Goal: Information Seeking & Learning: Learn about a topic

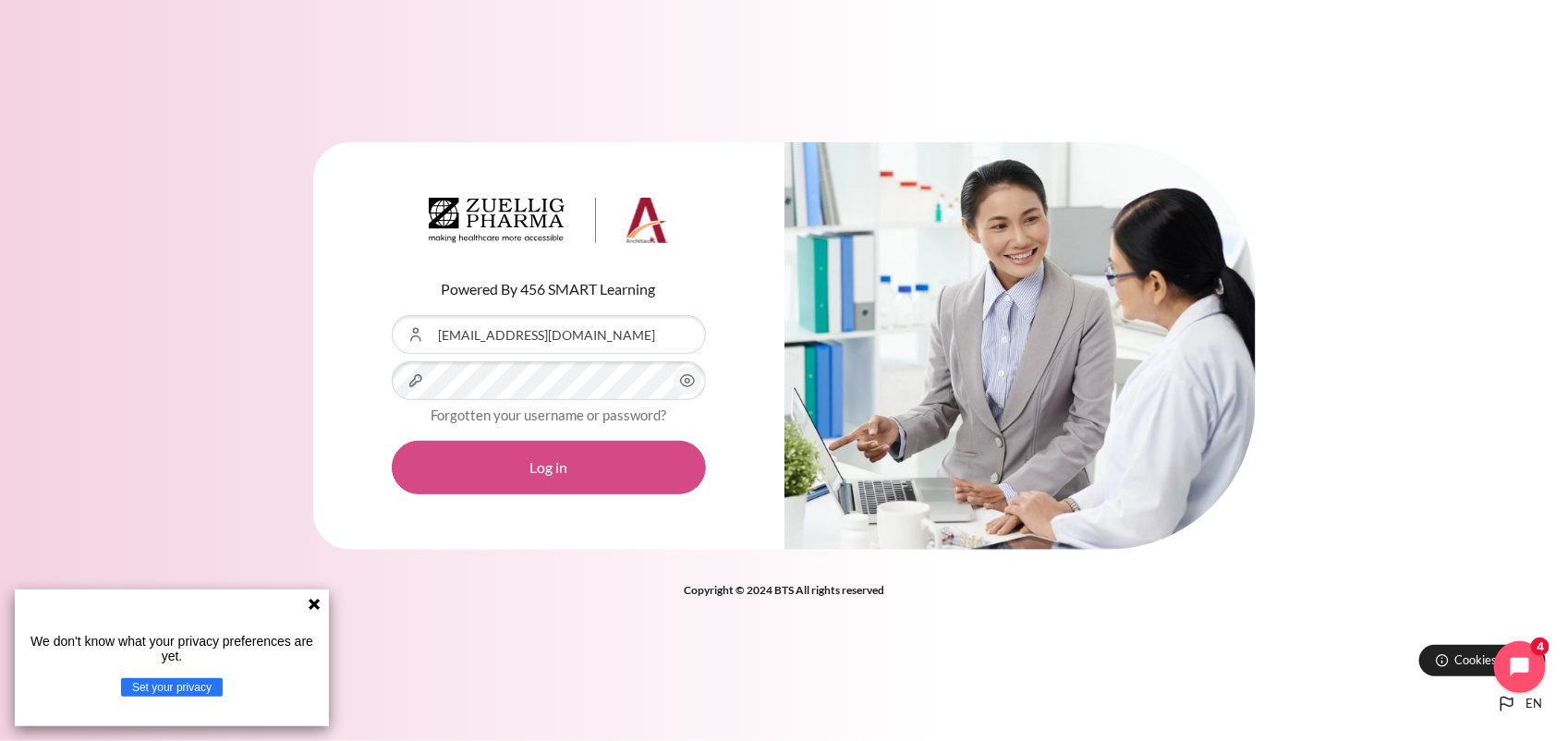
click at [574, 473] on button "Log in" at bounding box center [549, 467] width 314 height 53
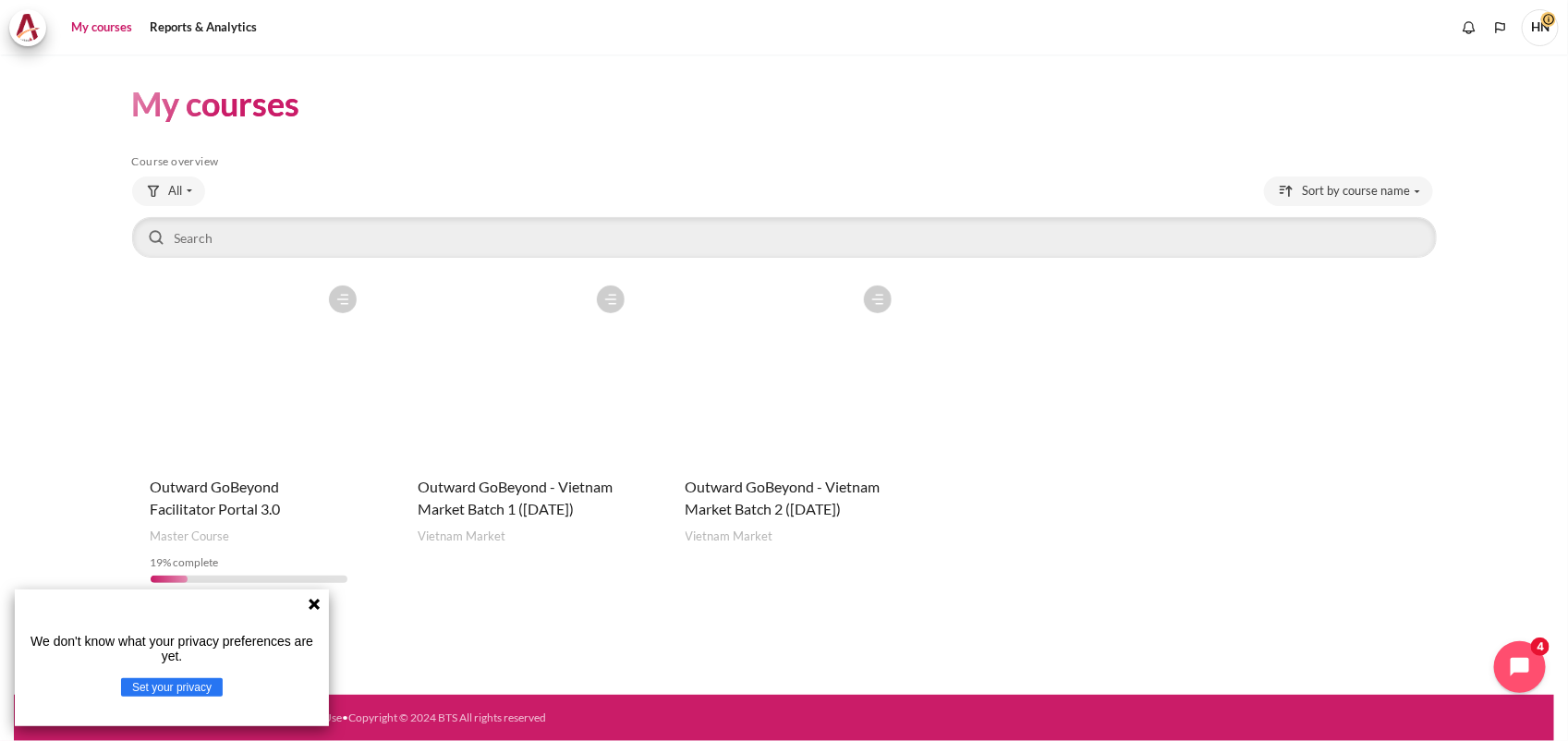
click at [784, 362] on figure "Content" at bounding box center [784, 369] width 234 height 185
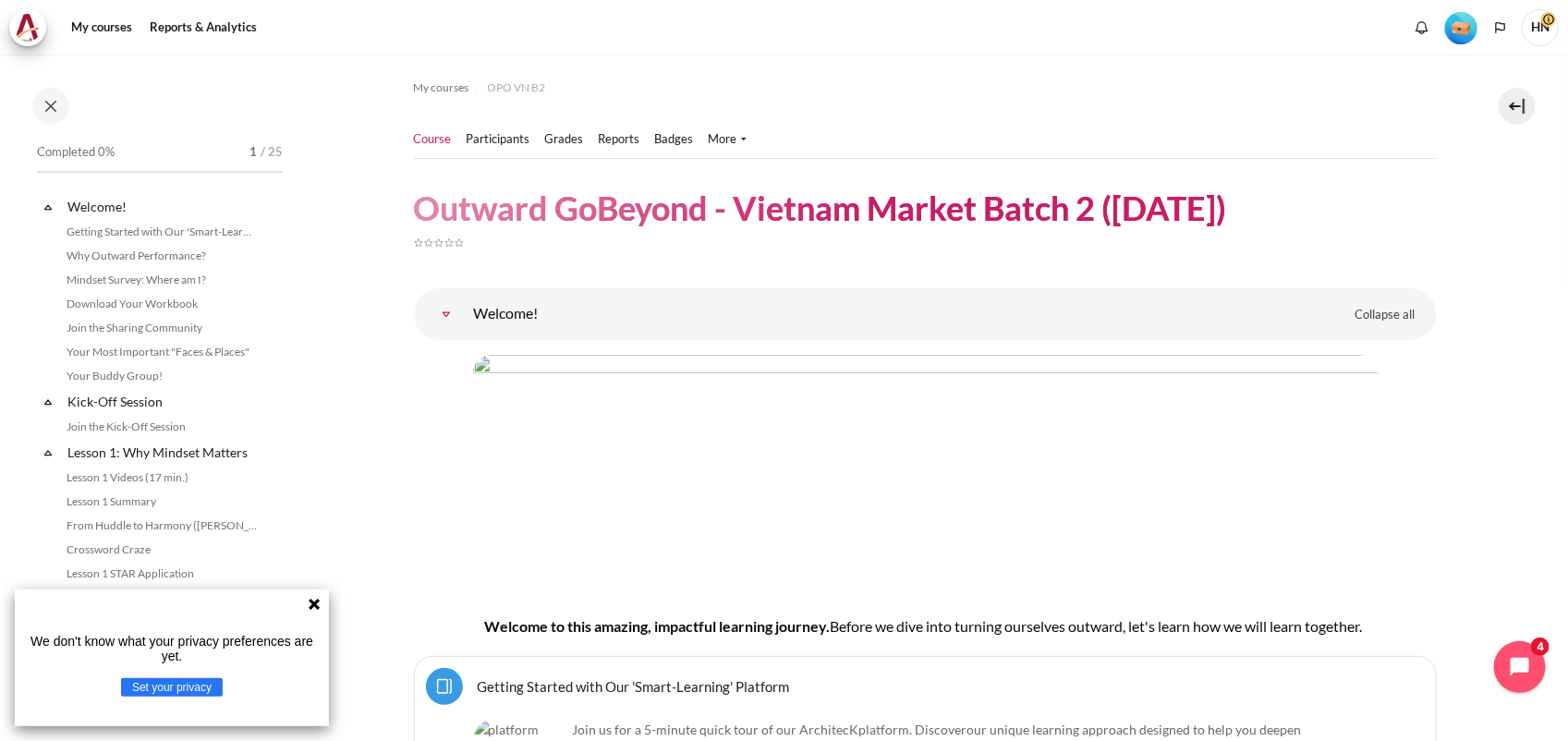
click at [1456, 32] on img "Level #1" at bounding box center [1461, 27] width 32 height 32
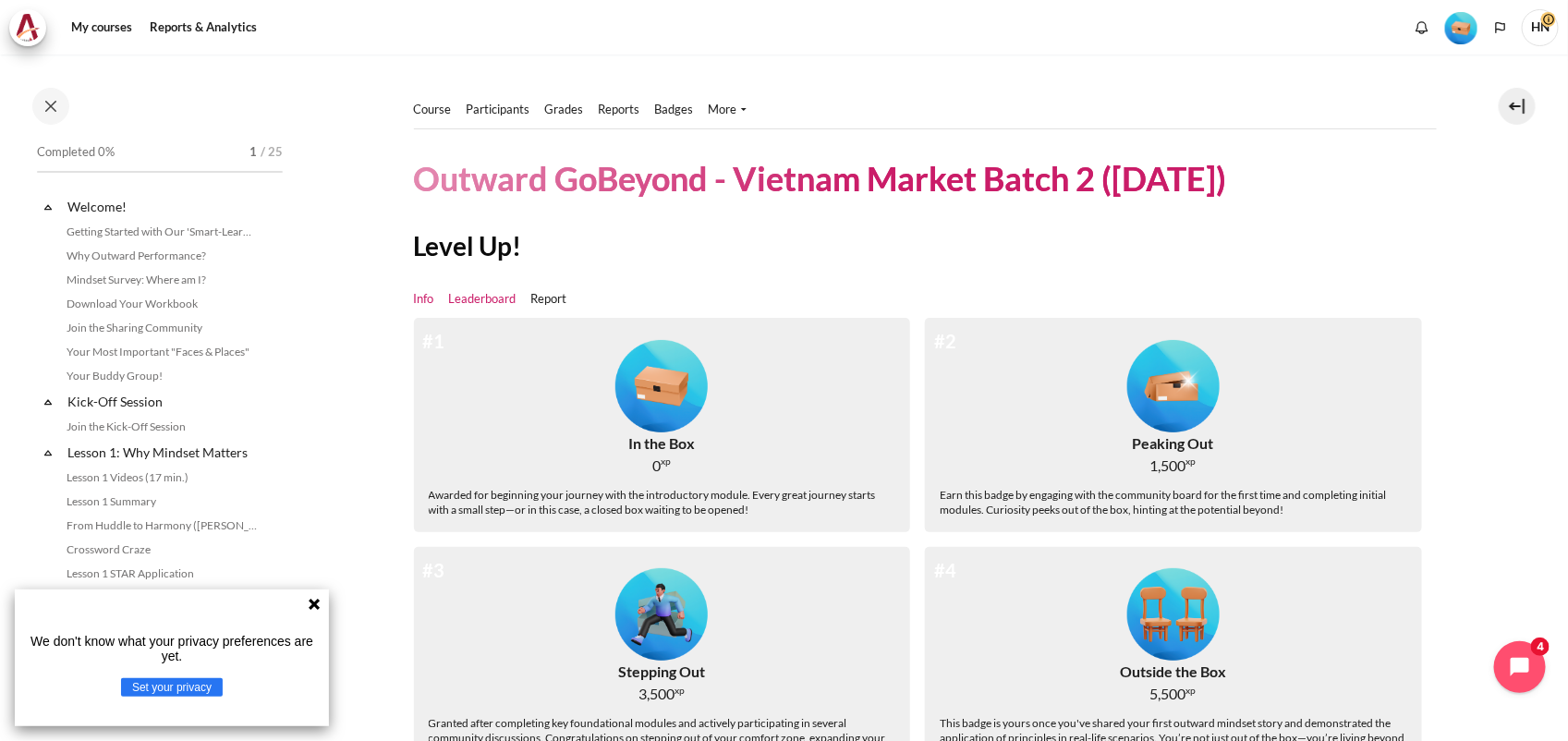
click at [495, 299] on link "Leaderboard" at bounding box center [482, 299] width 67 height 18
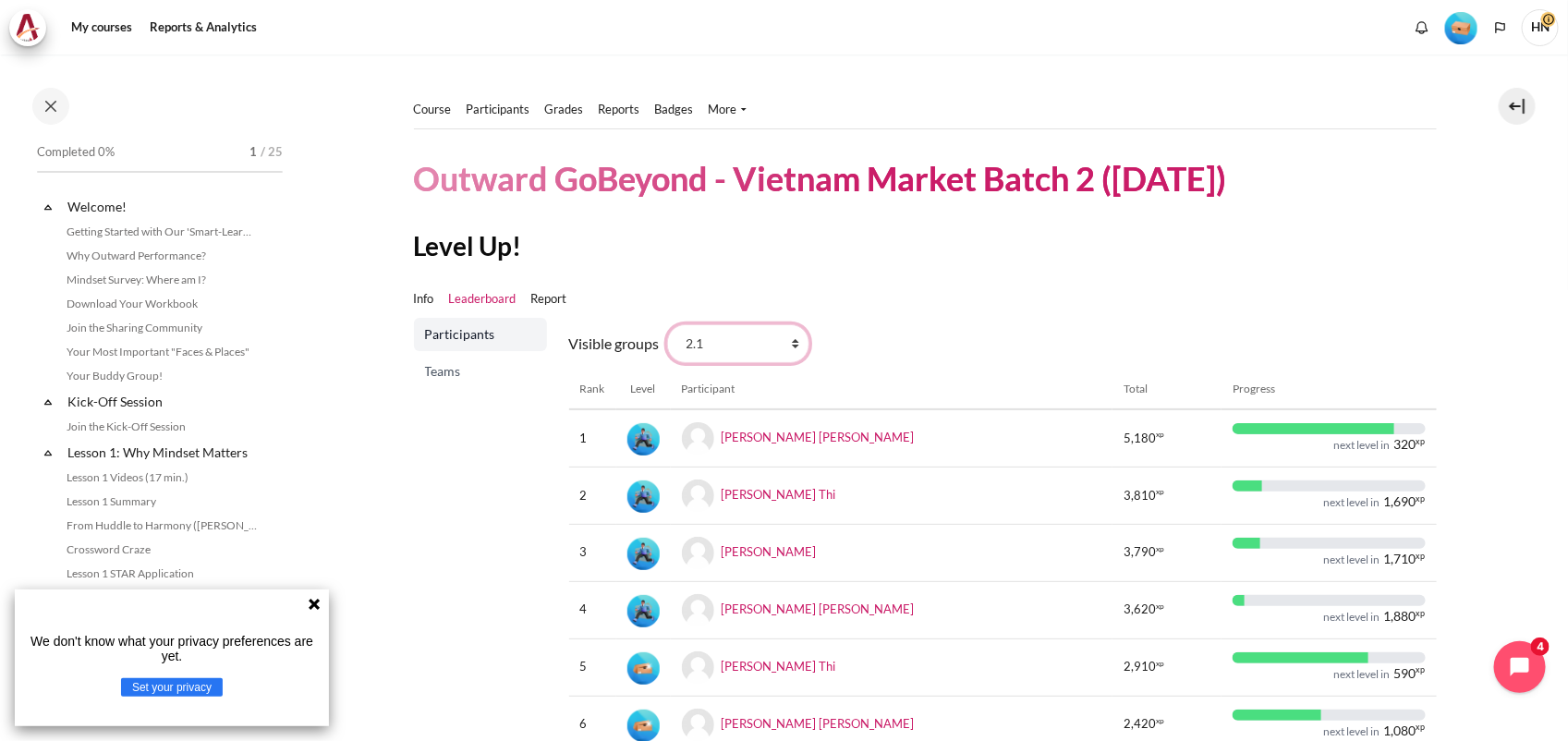
click at [787, 342] on select "All participants 2.1 2.2 2.3 2.4 2.5 2.6 2.7 2.8" at bounding box center [738, 343] width 142 height 39
select select "0"
click at [667, 324] on select "All participants 2.1 2.2 2.3 2.4 2.5 2.6 2.7 2.8" at bounding box center [738, 343] width 142 height 39
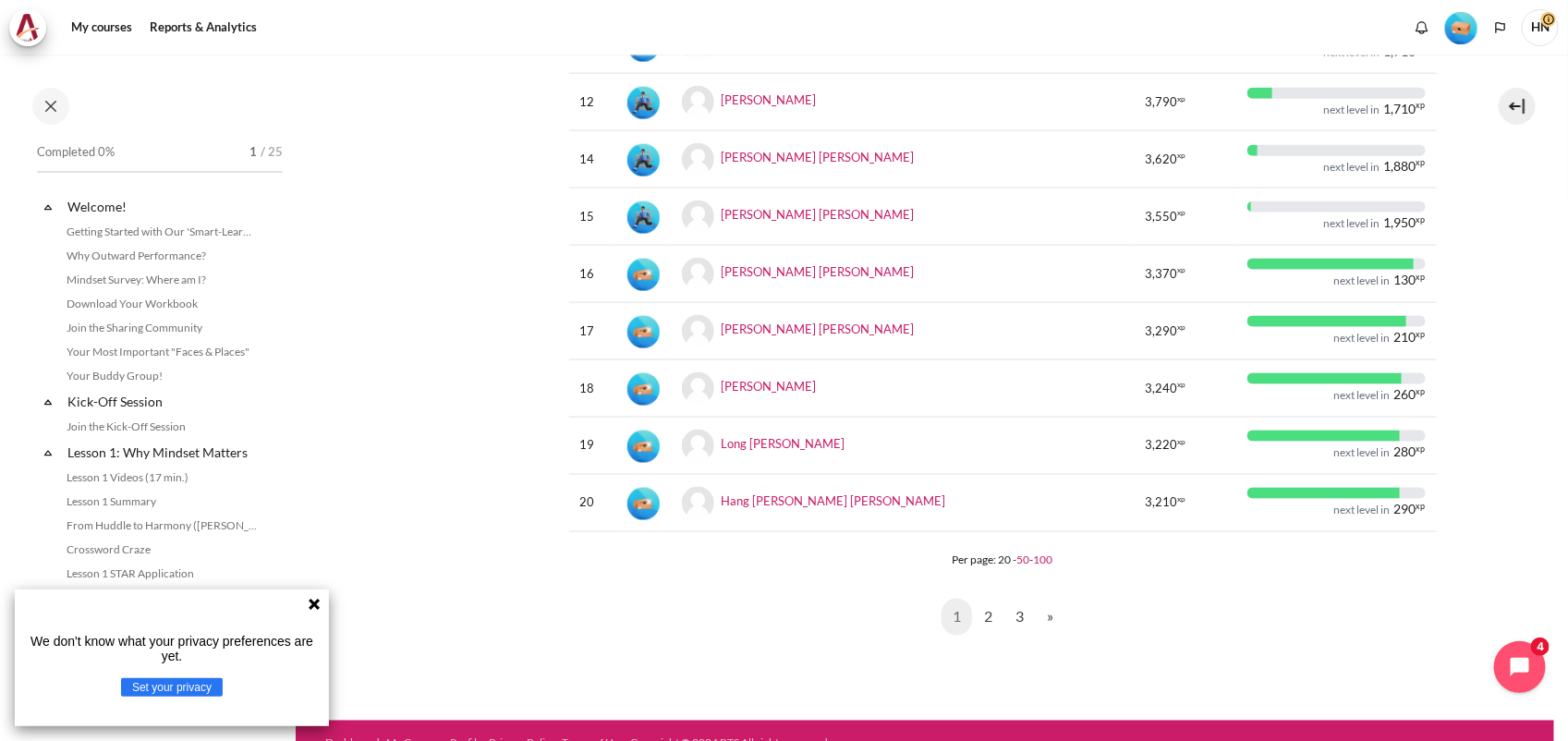
scroll to position [1046, 0]
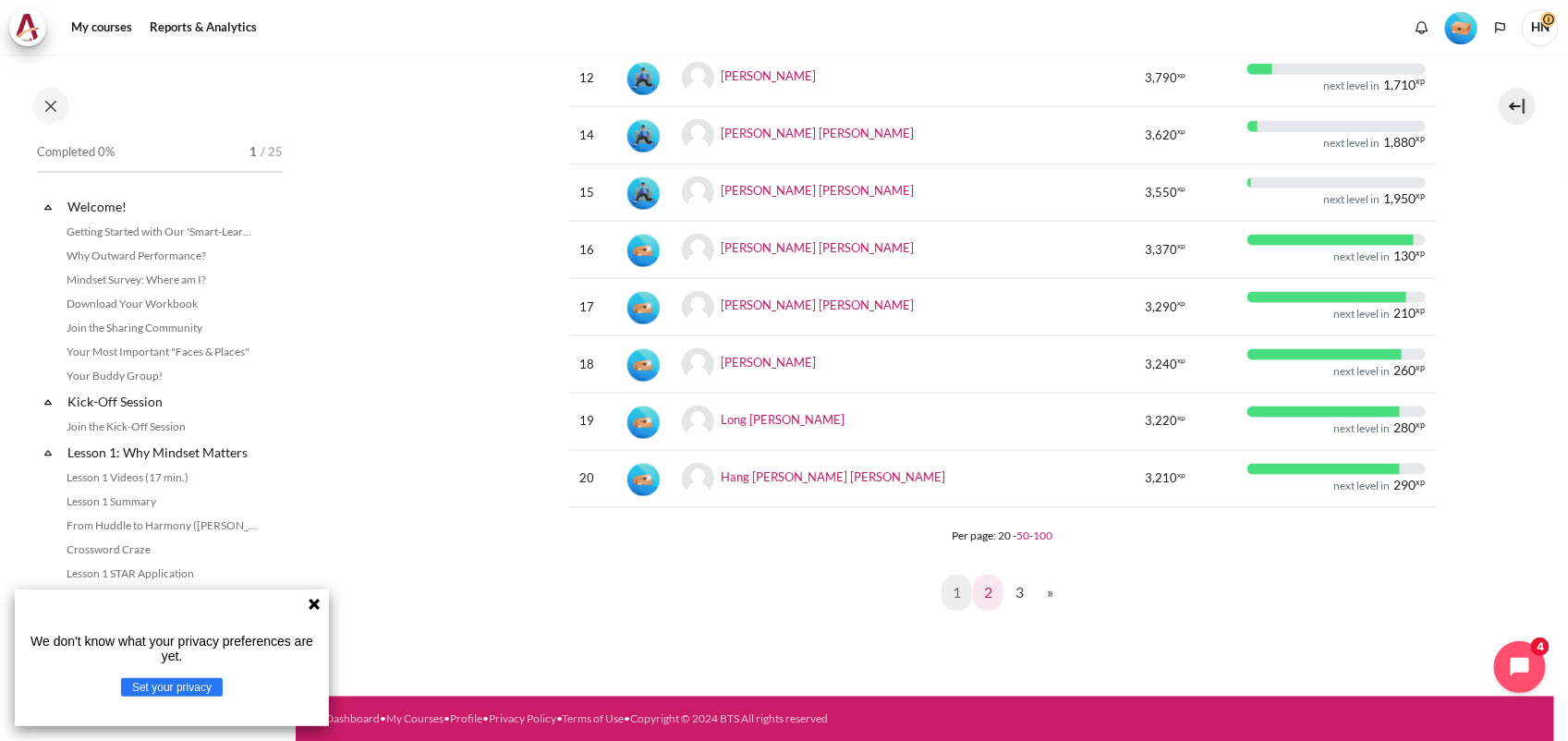
click at [984, 589] on link "2" at bounding box center [987, 593] width 30 height 37
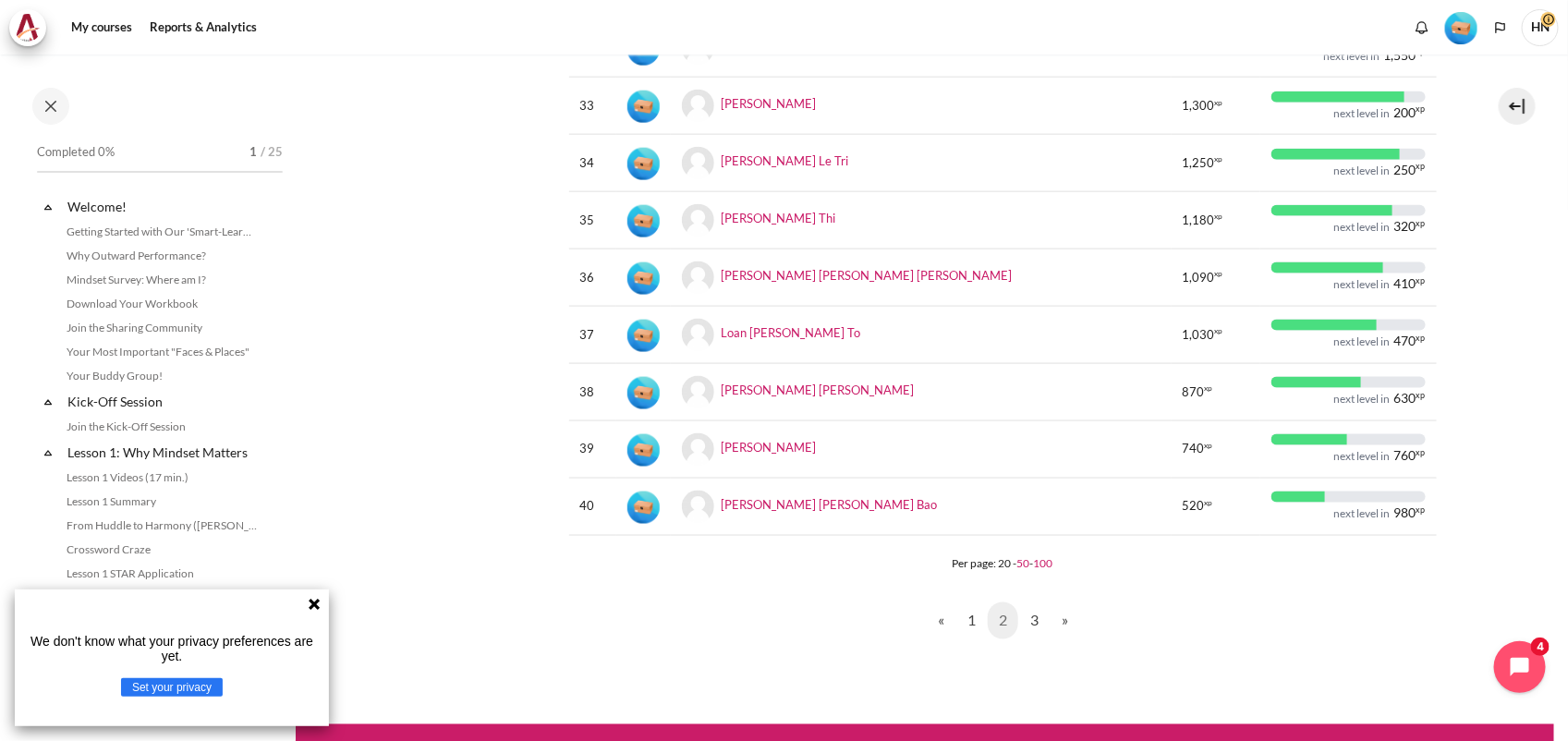
scroll to position [1040, 0]
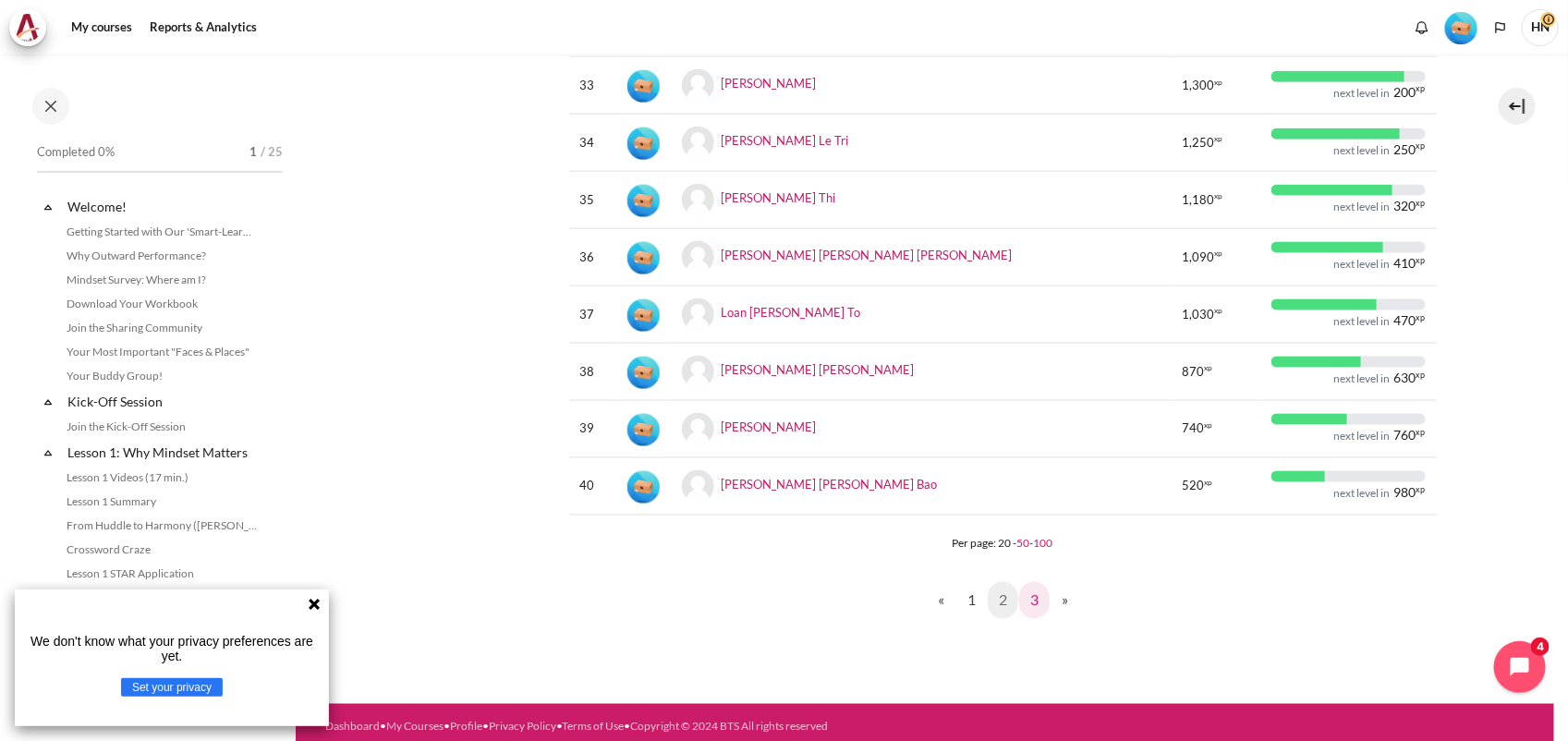
click at [1022, 601] on link "3" at bounding box center [1034, 601] width 30 height 37
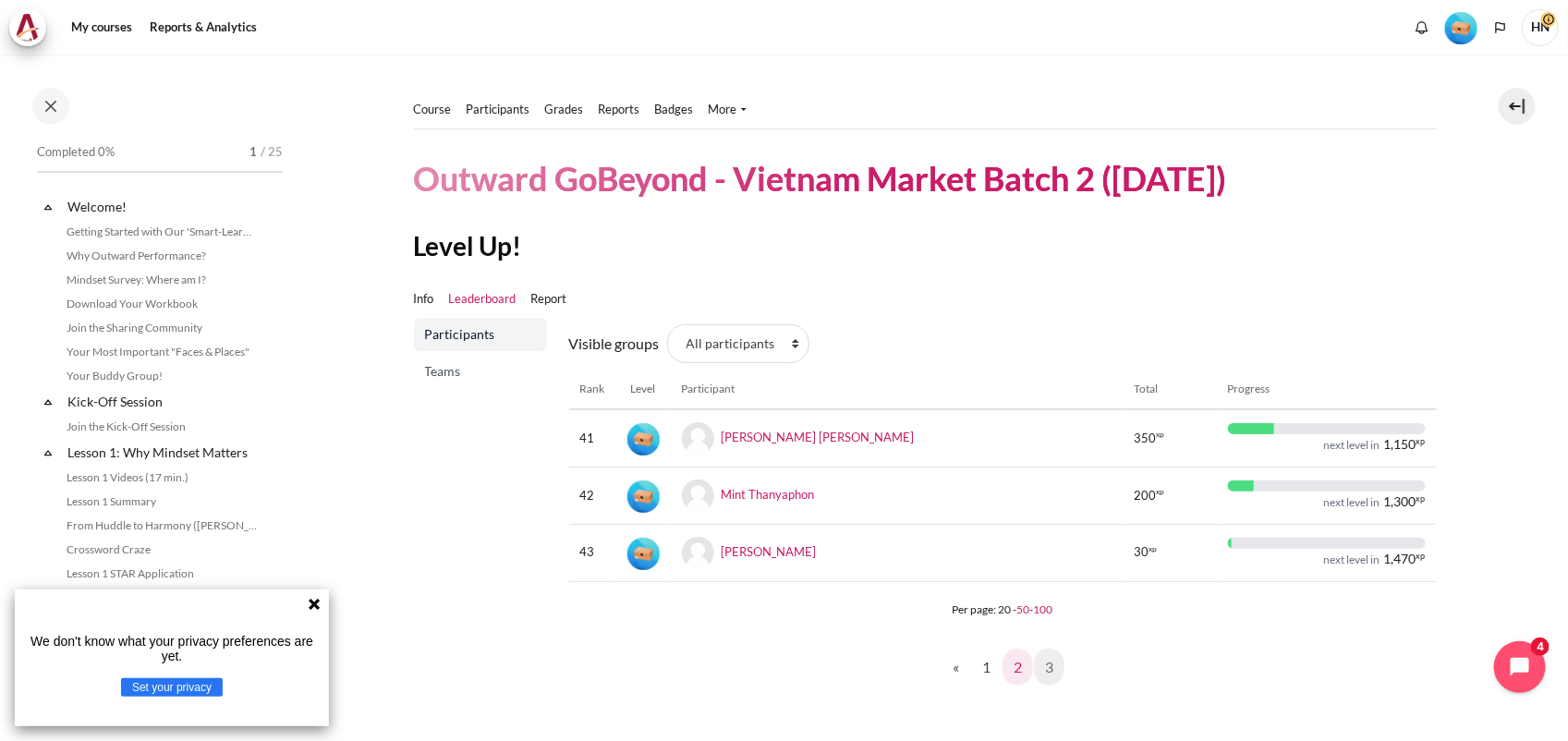
click at [1009, 668] on link "2" at bounding box center [1017, 667] width 30 height 37
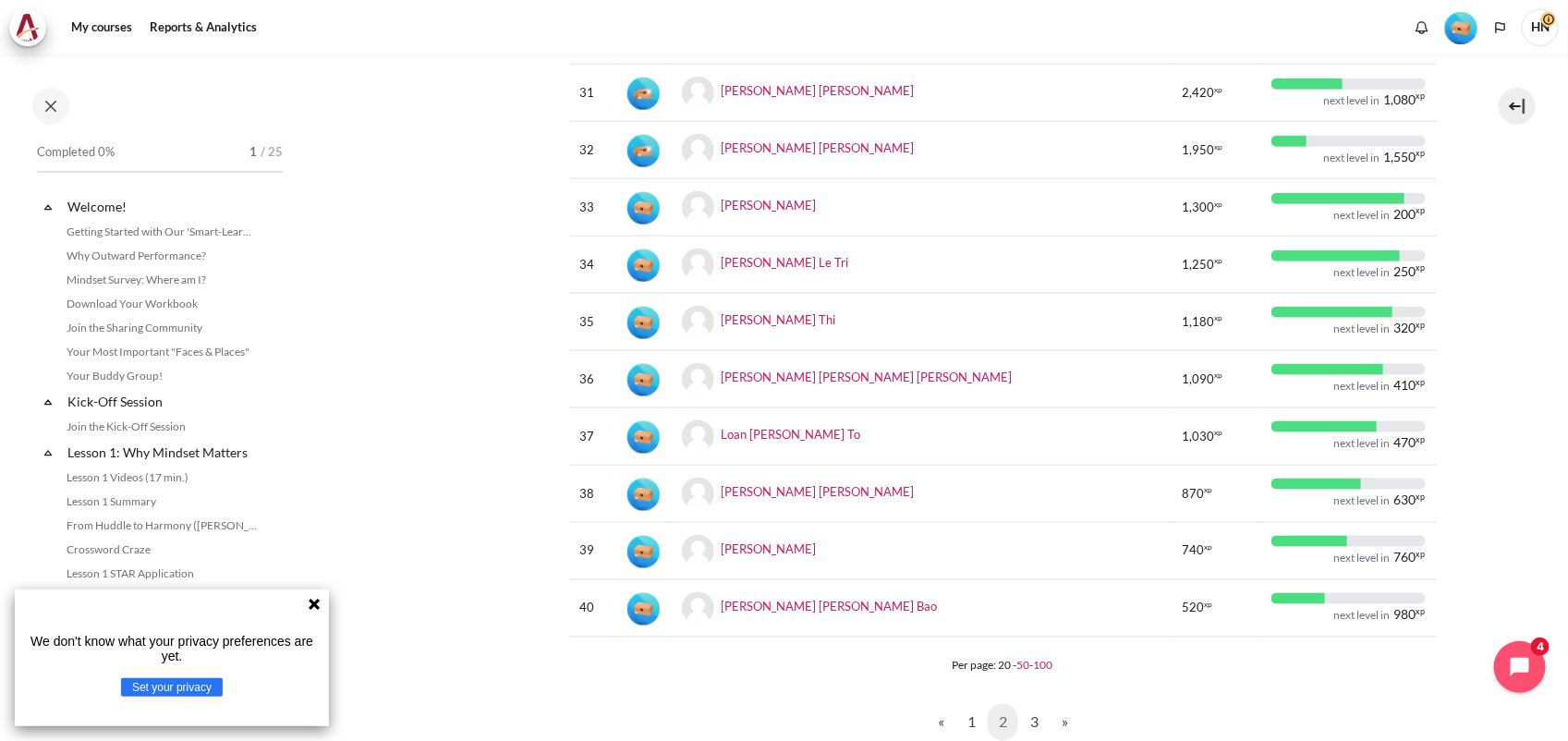
scroll to position [924, 0]
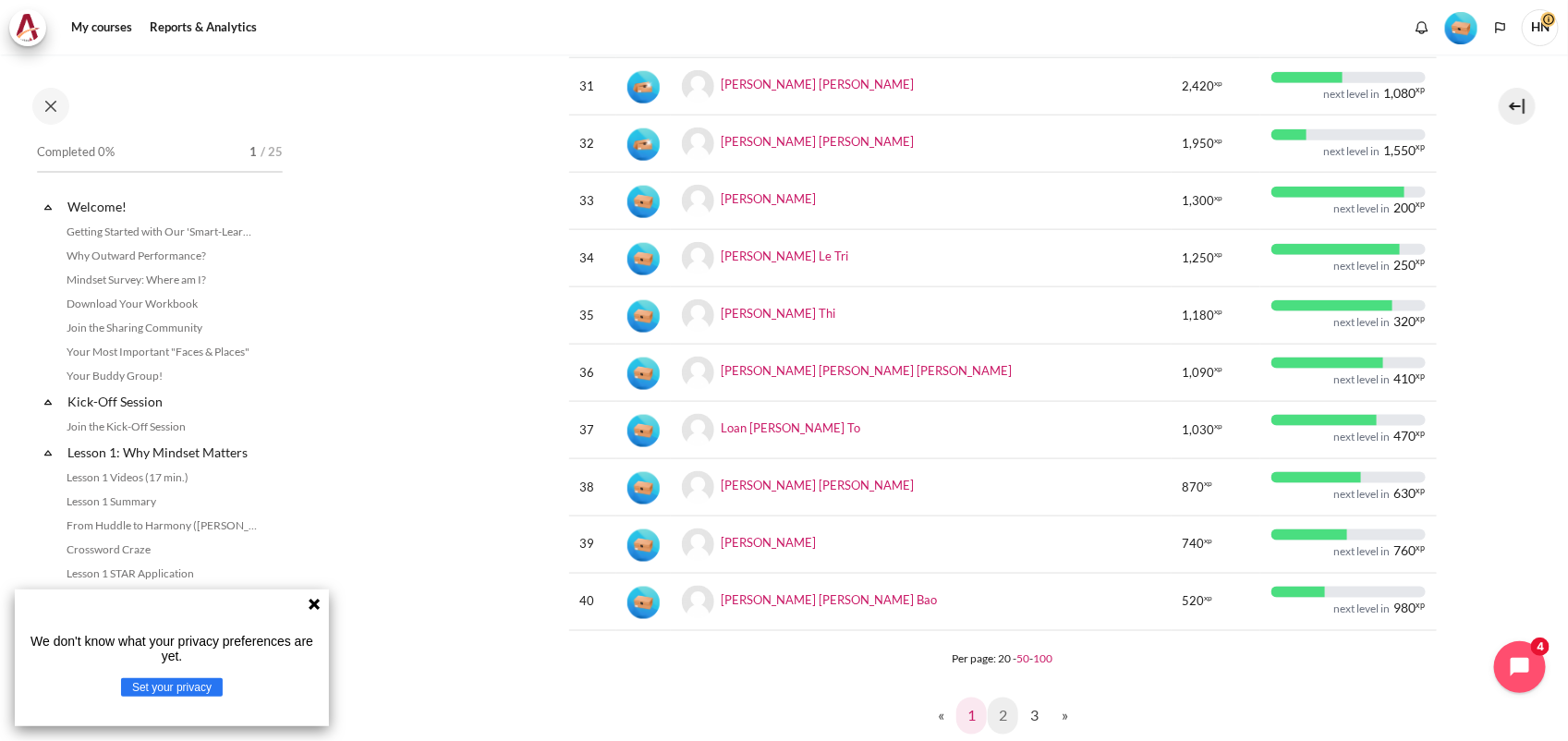
click at [969, 708] on link "1" at bounding box center [971, 716] width 30 height 37
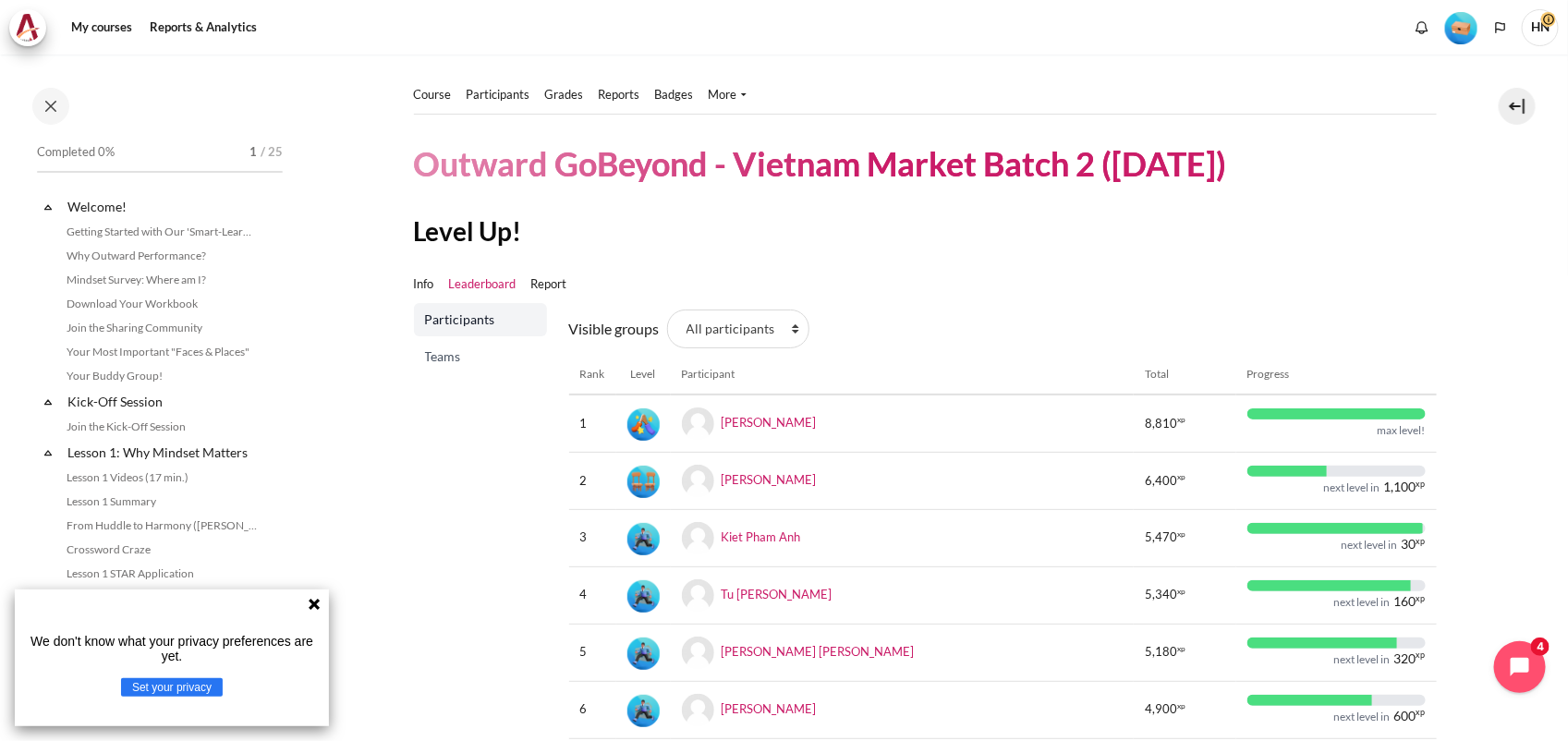
scroll to position [8, 0]
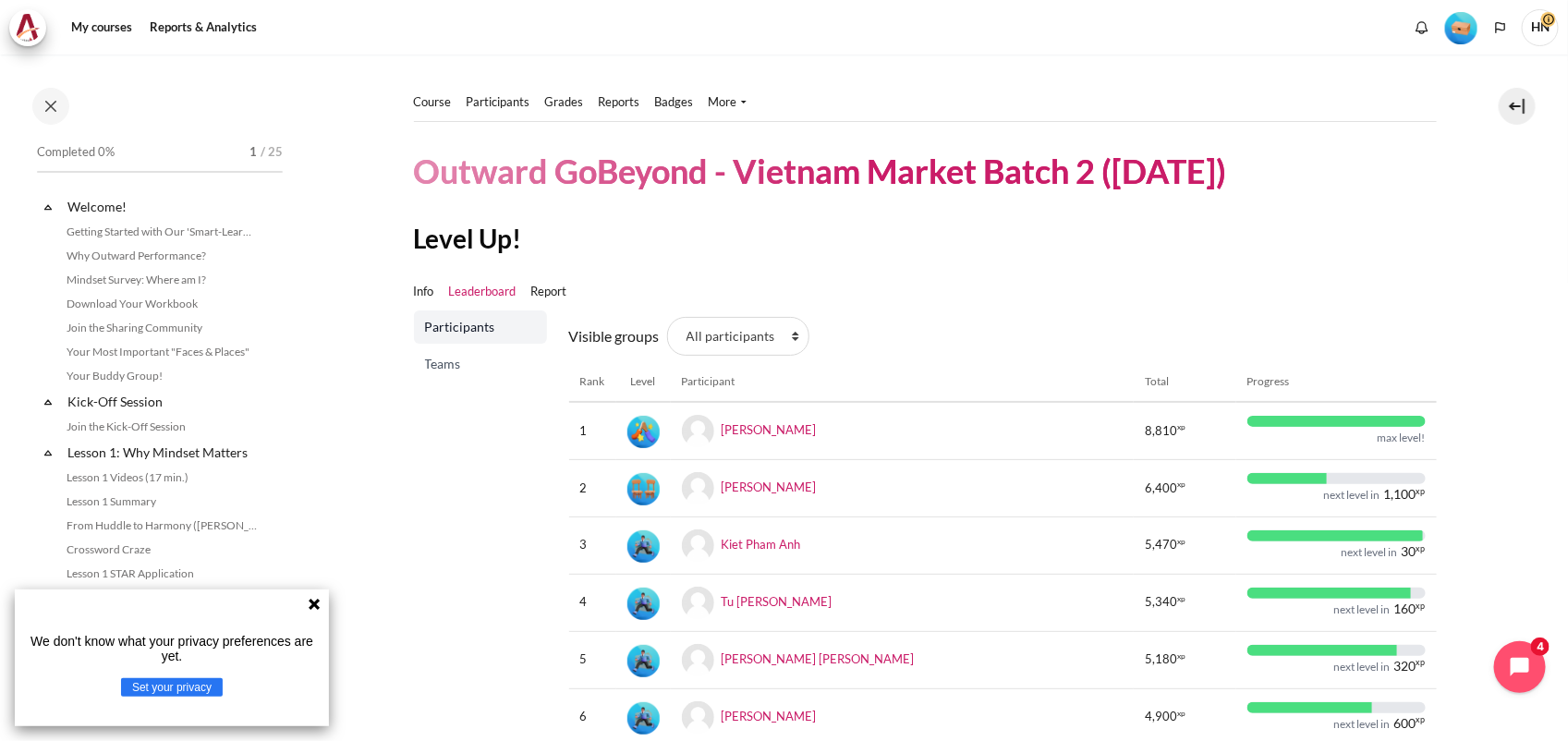
click at [314, 610] on icon at bounding box center [313, 604] width 15 height 15
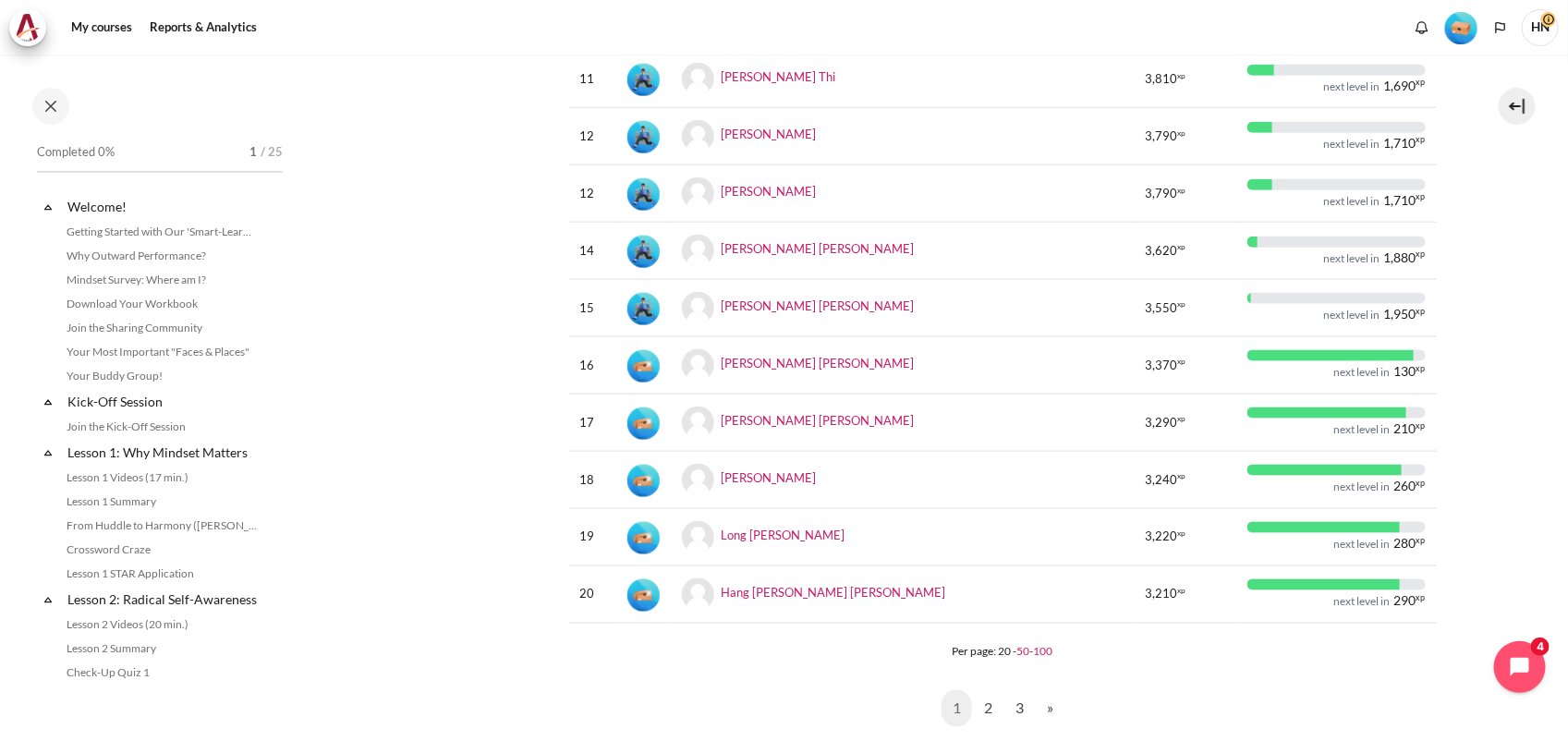
scroll to position [1046, 0]
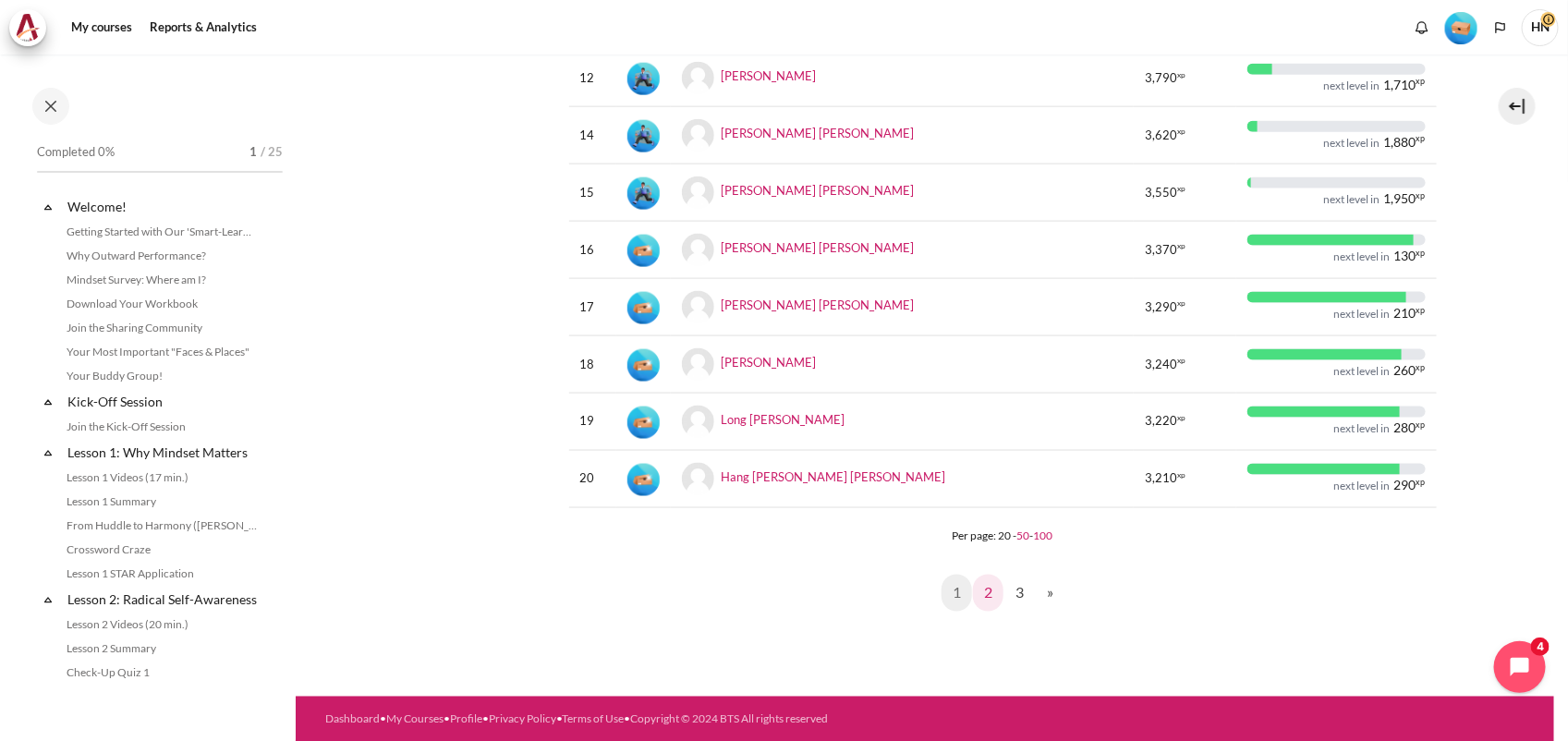
click at [980, 591] on link "2" at bounding box center [987, 593] width 30 height 37
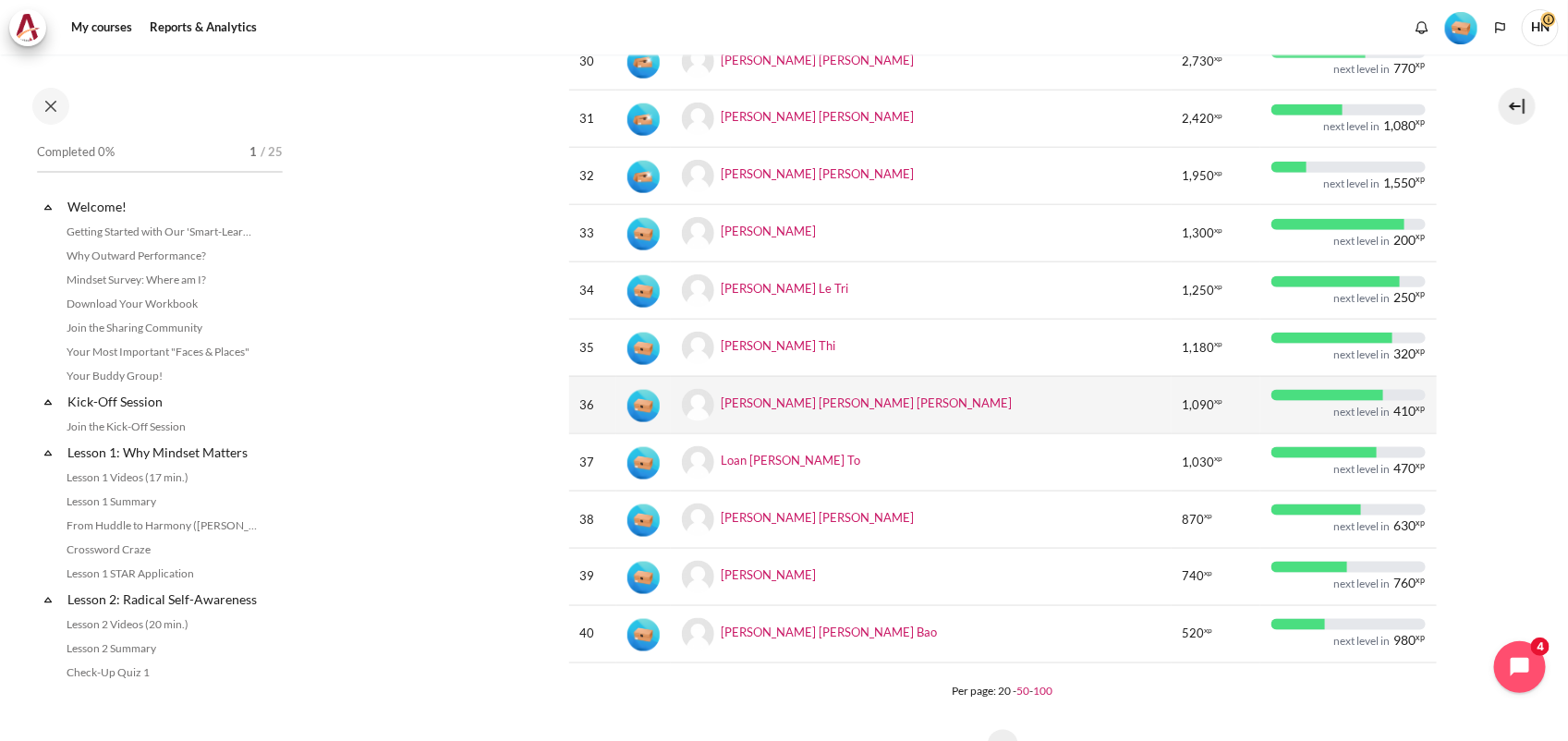
scroll to position [924, 0]
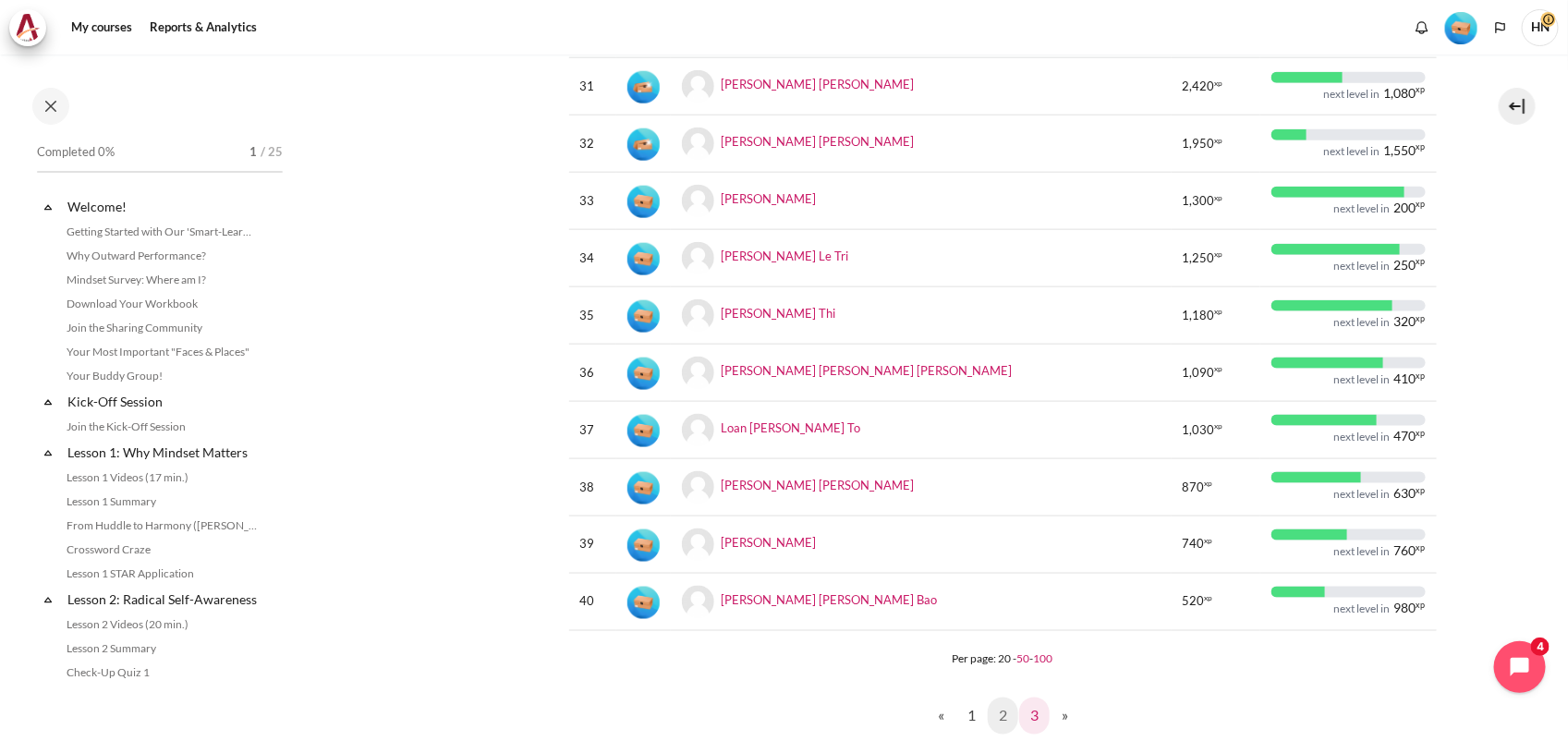
click at [1028, 712] on link "3" at bounding box center [1034, 716] width 30 height 37
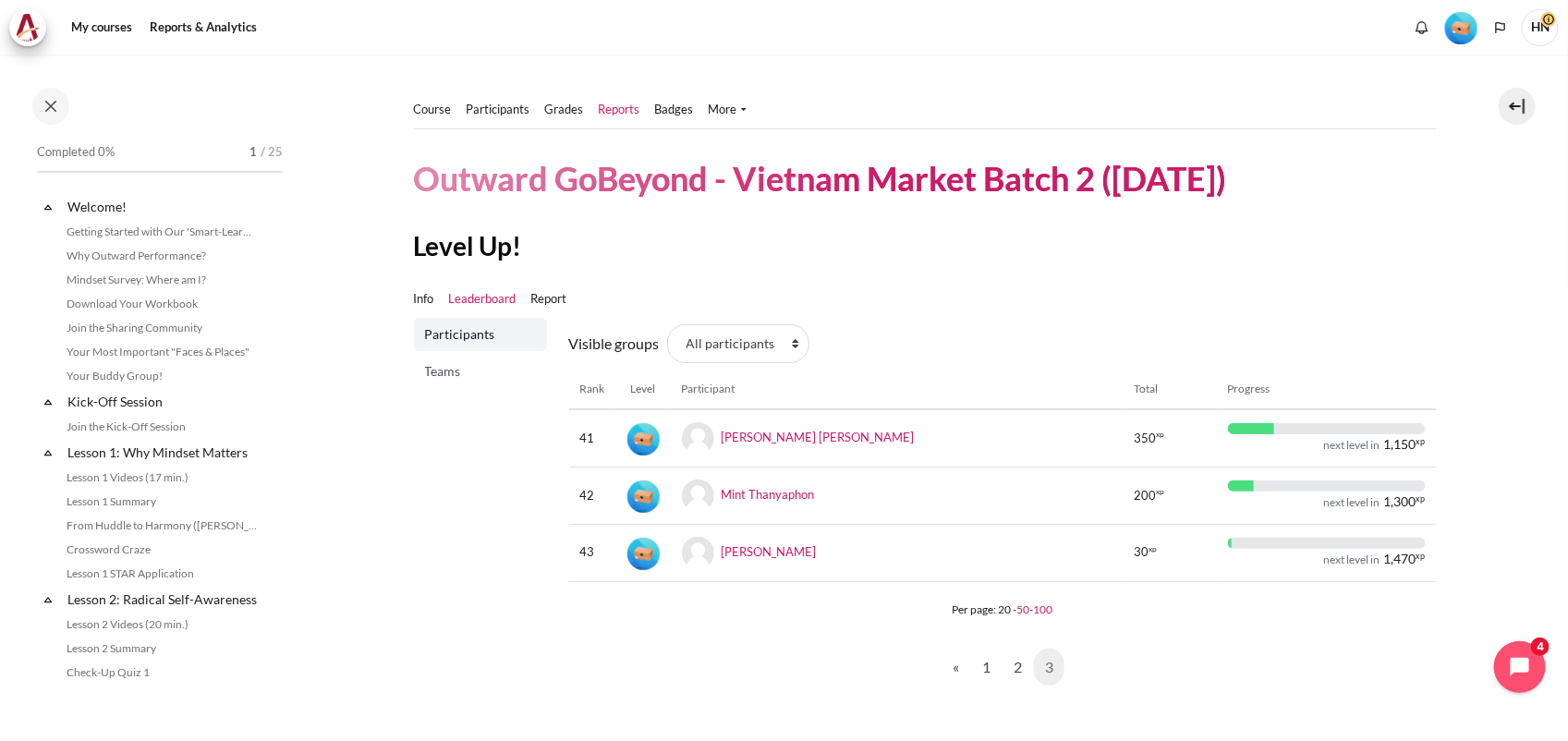
click at [612, 108] on link "Reports" at bounding box center [620, 110] width 42 height 18
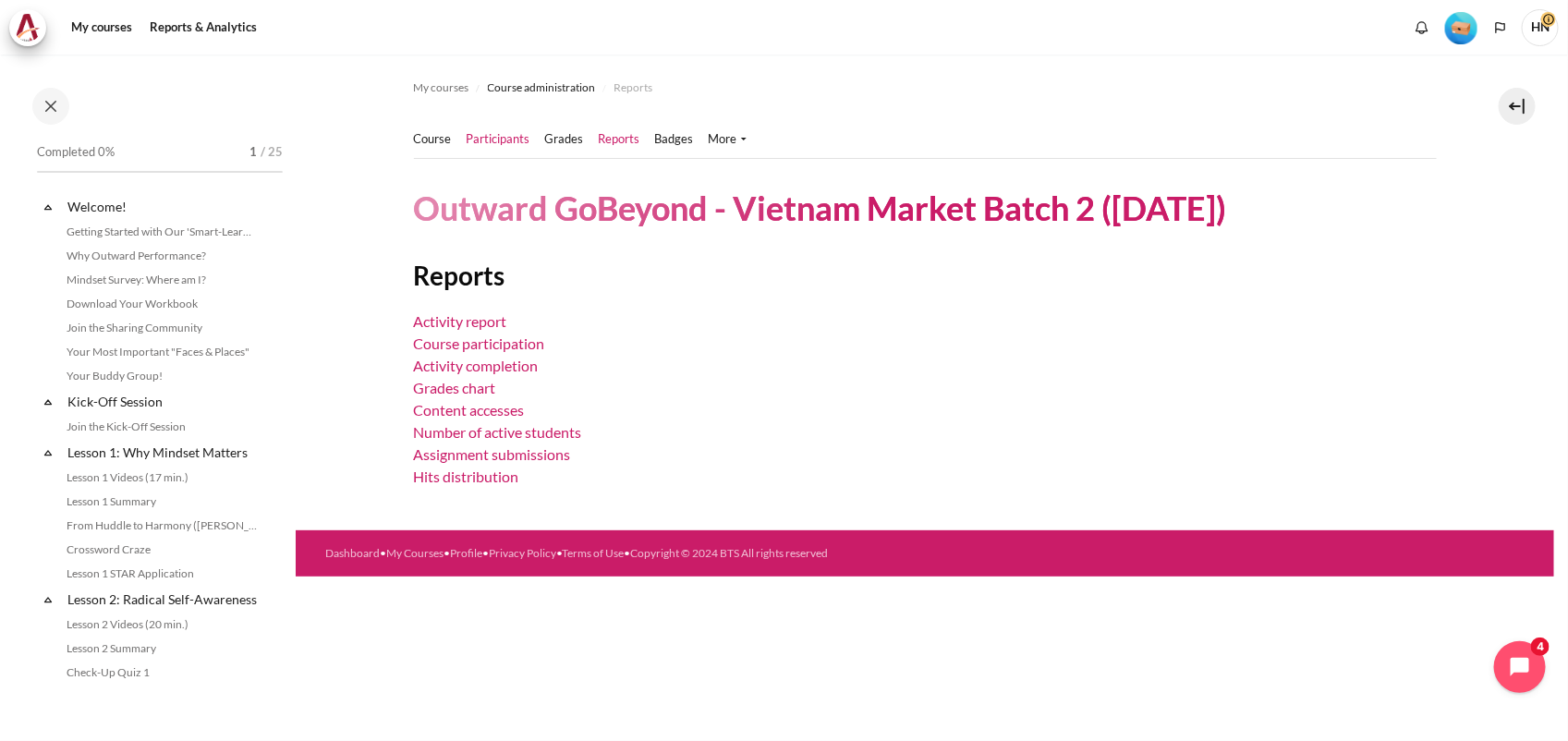
click at [505, 137] on link "Participants" at bounding box center [499, 139] width 64 height 18
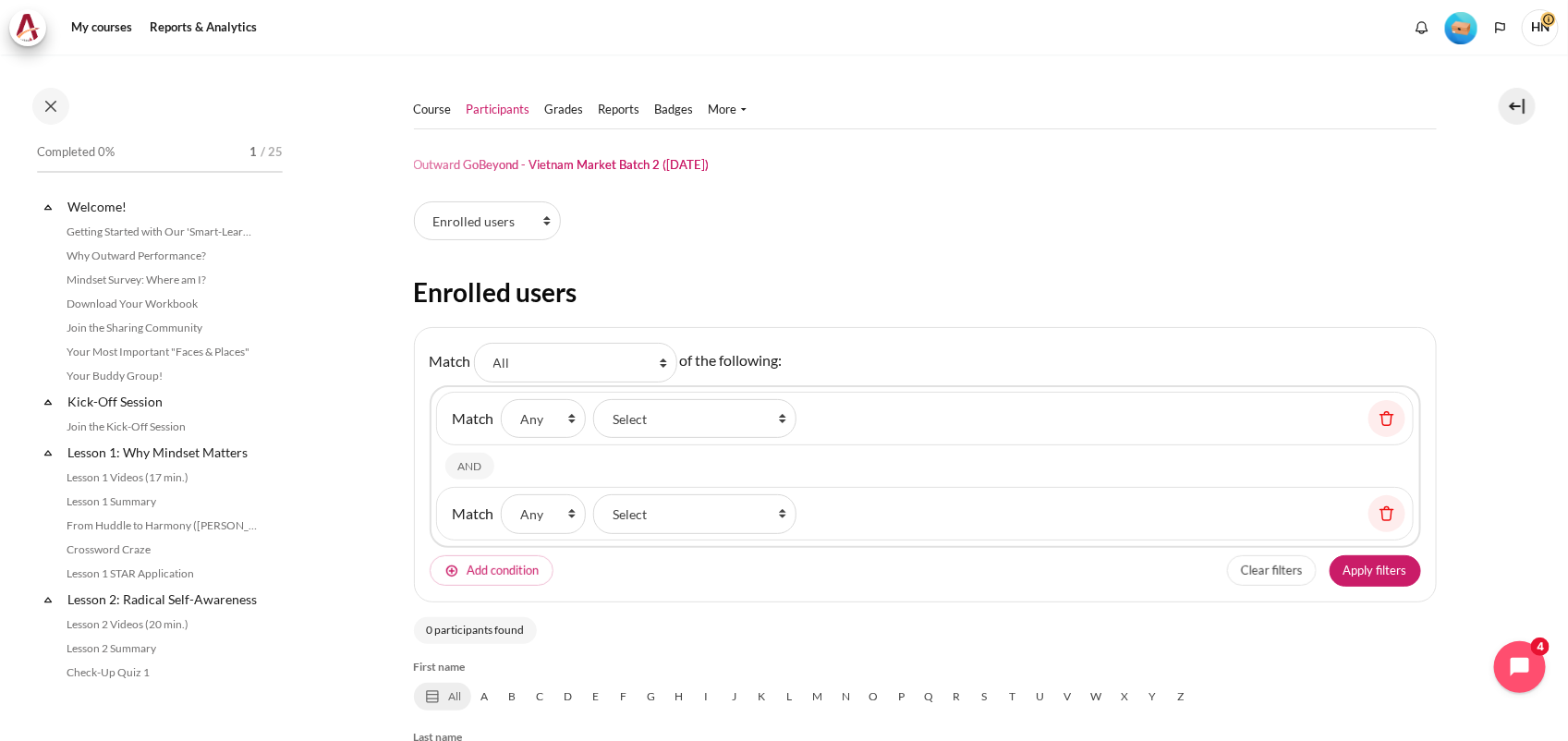
select select "groups"
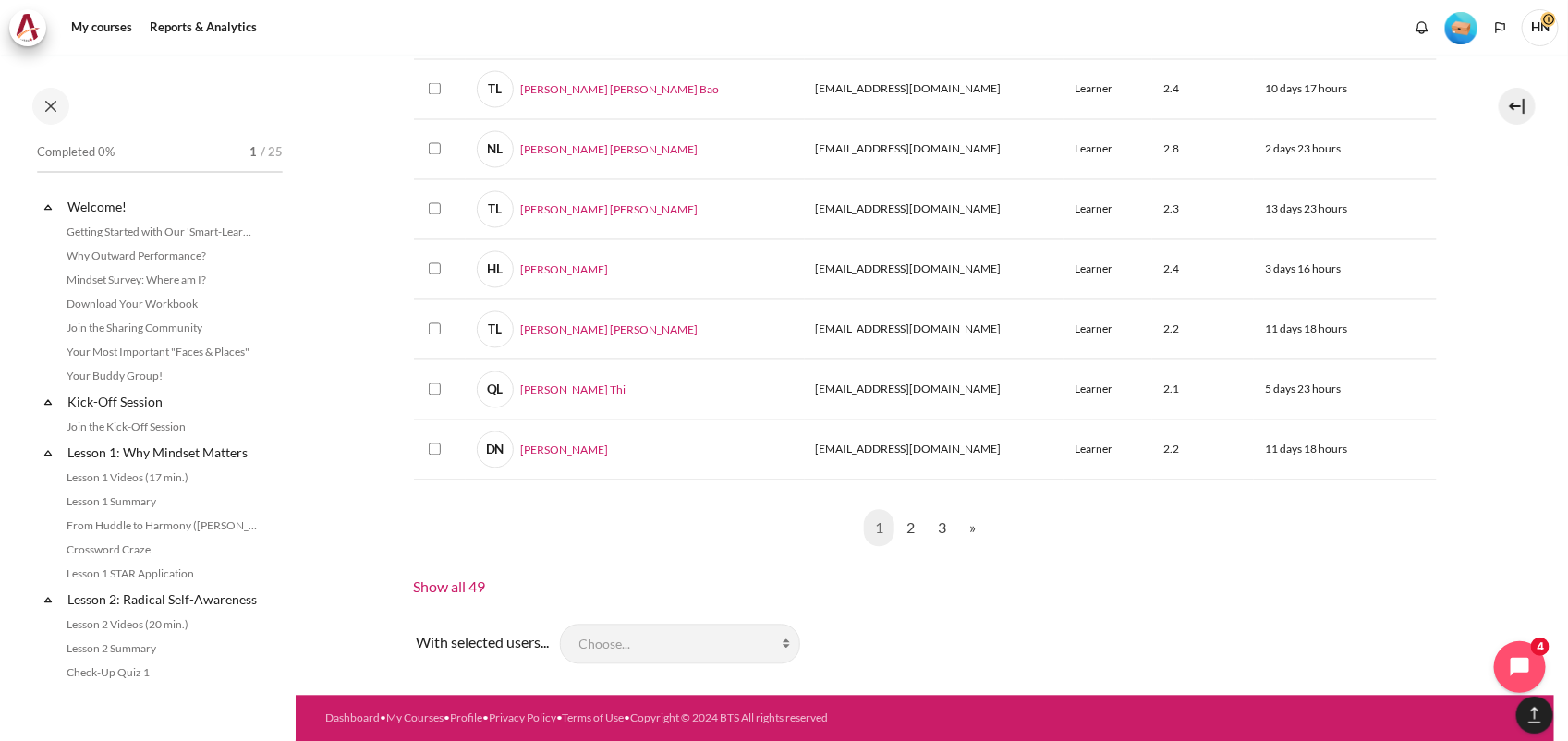
scroll to position [1535, 0]
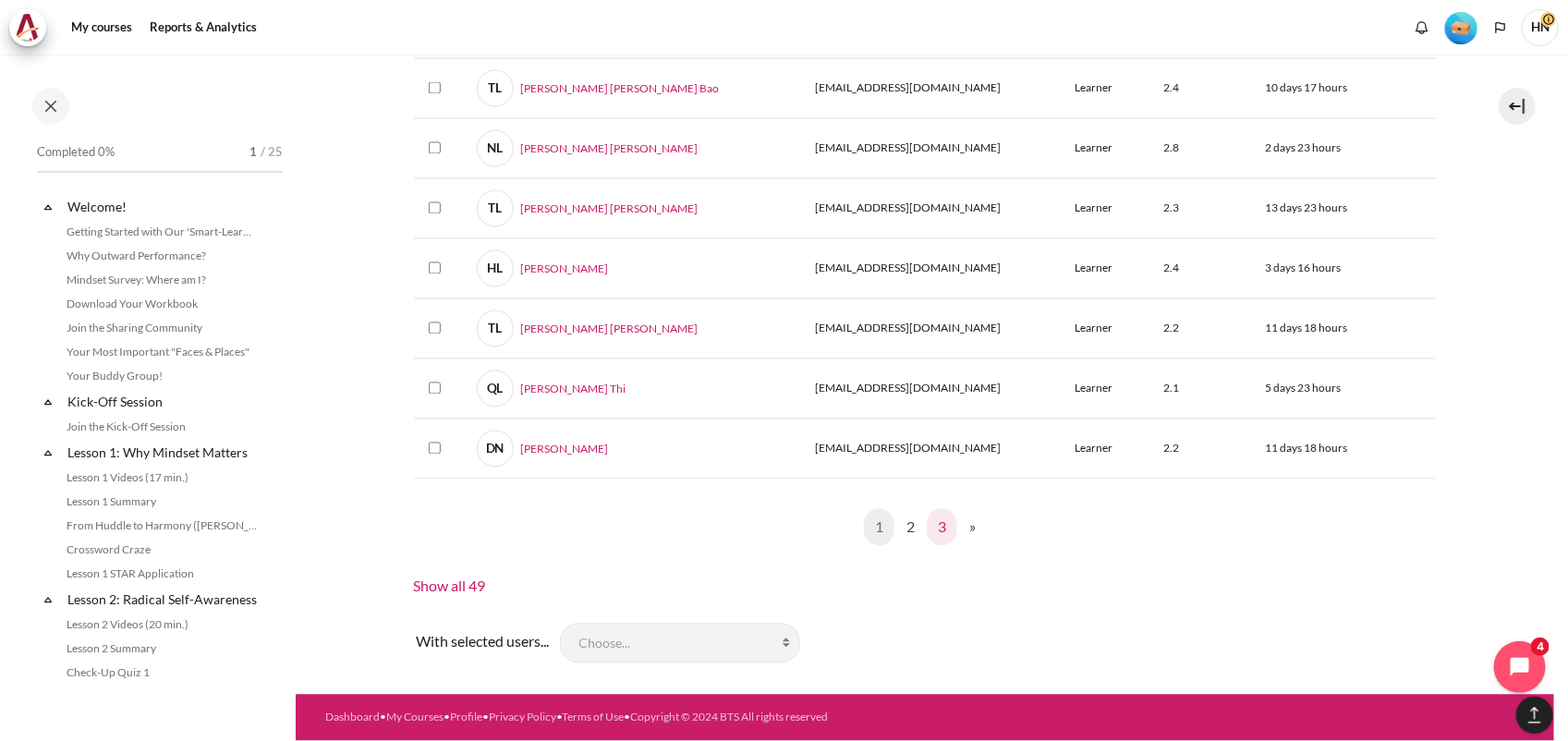
click at [934, 529] on link "3" at bounding box center [942, 527] width 30 height 37
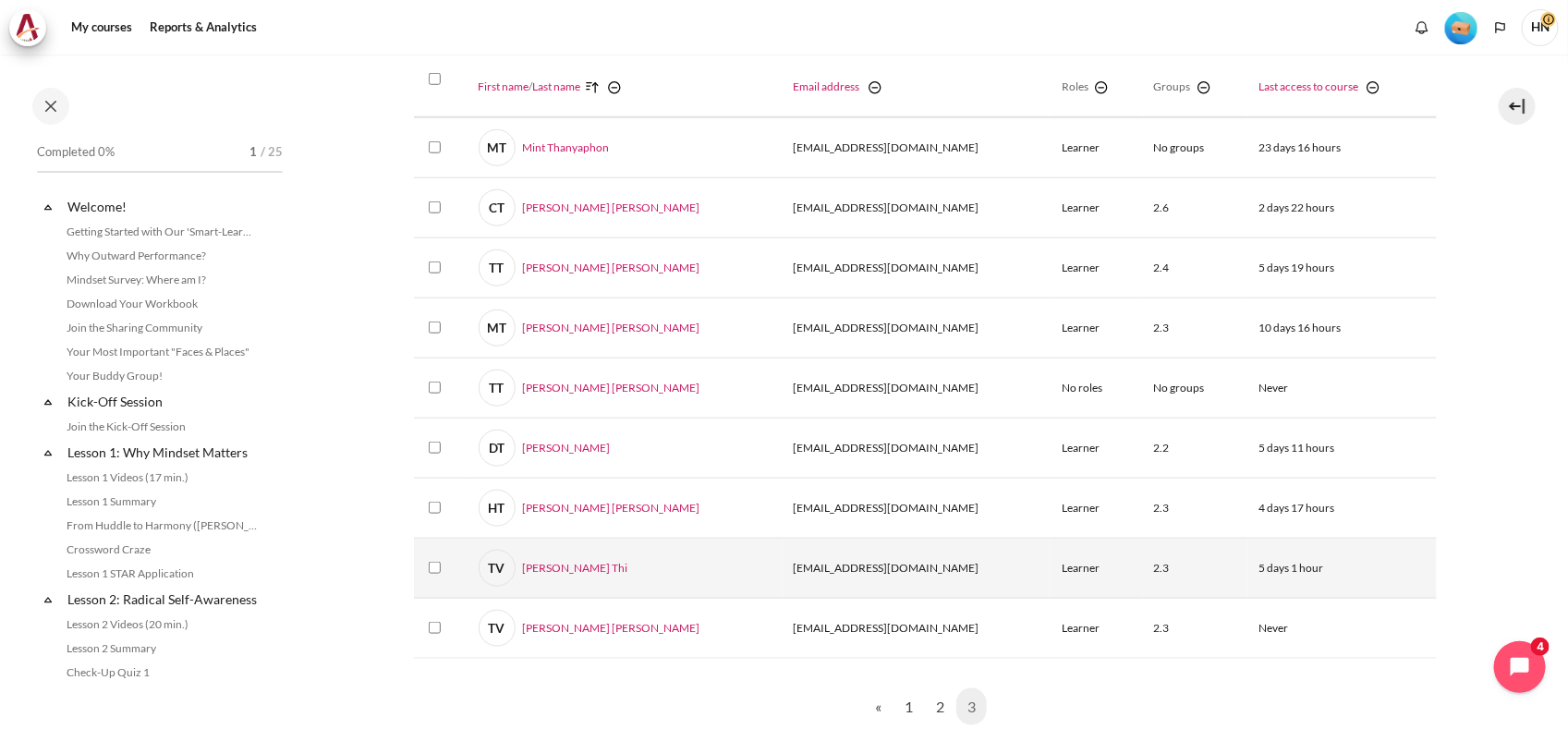
scroll to position [873, 0]
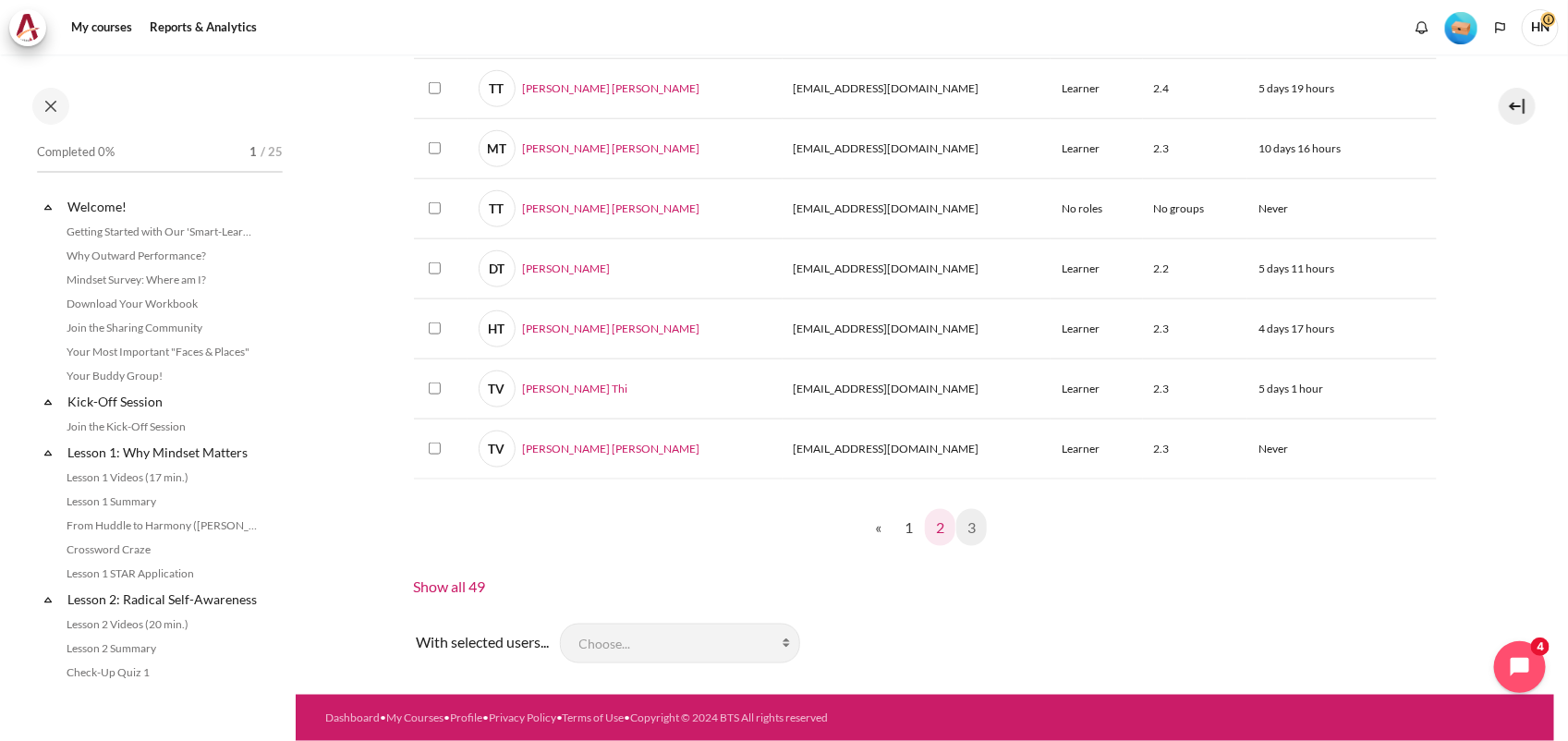
click at [935, 533] on link "2" at bounding box center [940, 527] width 30 height 37
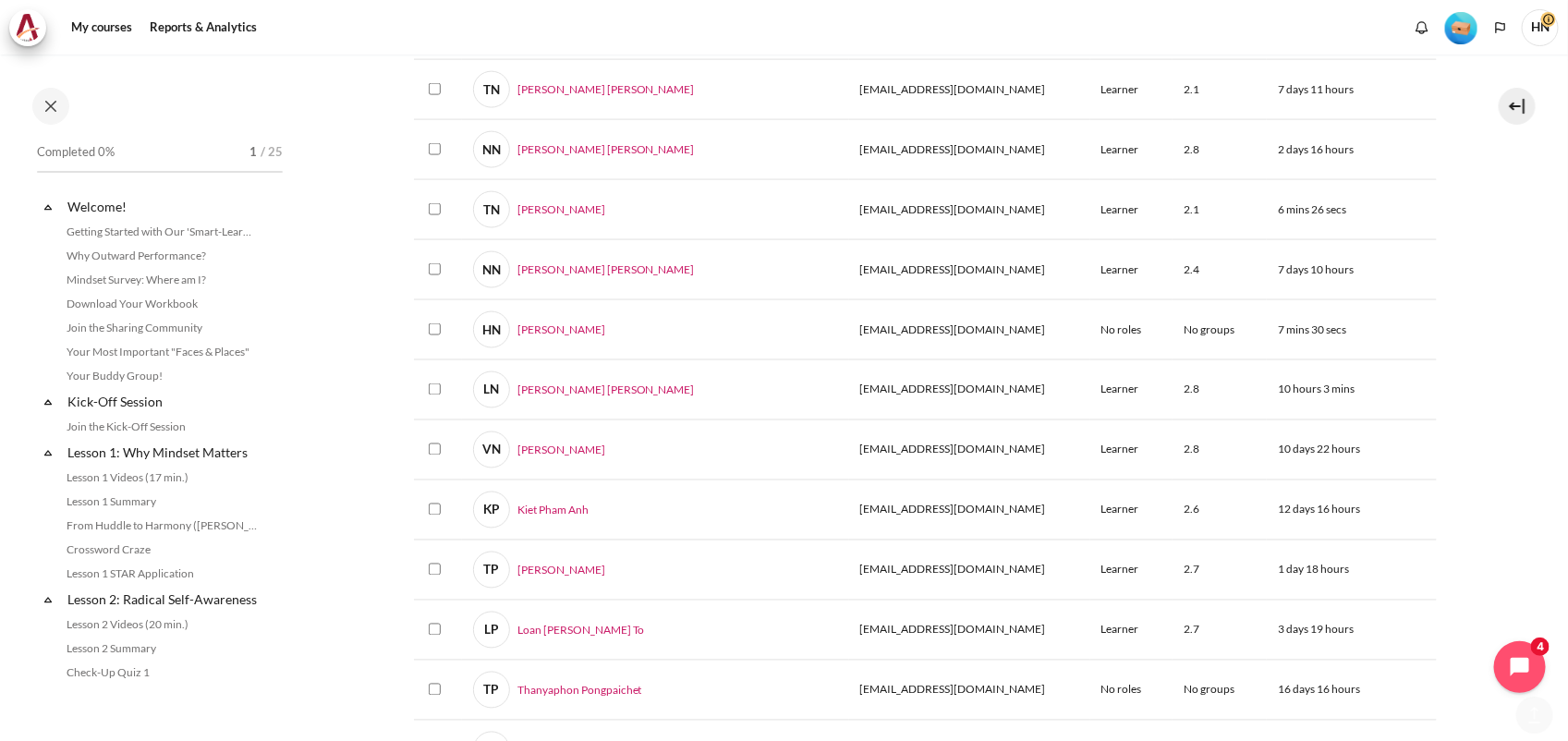
scroll to position [1420, 0]
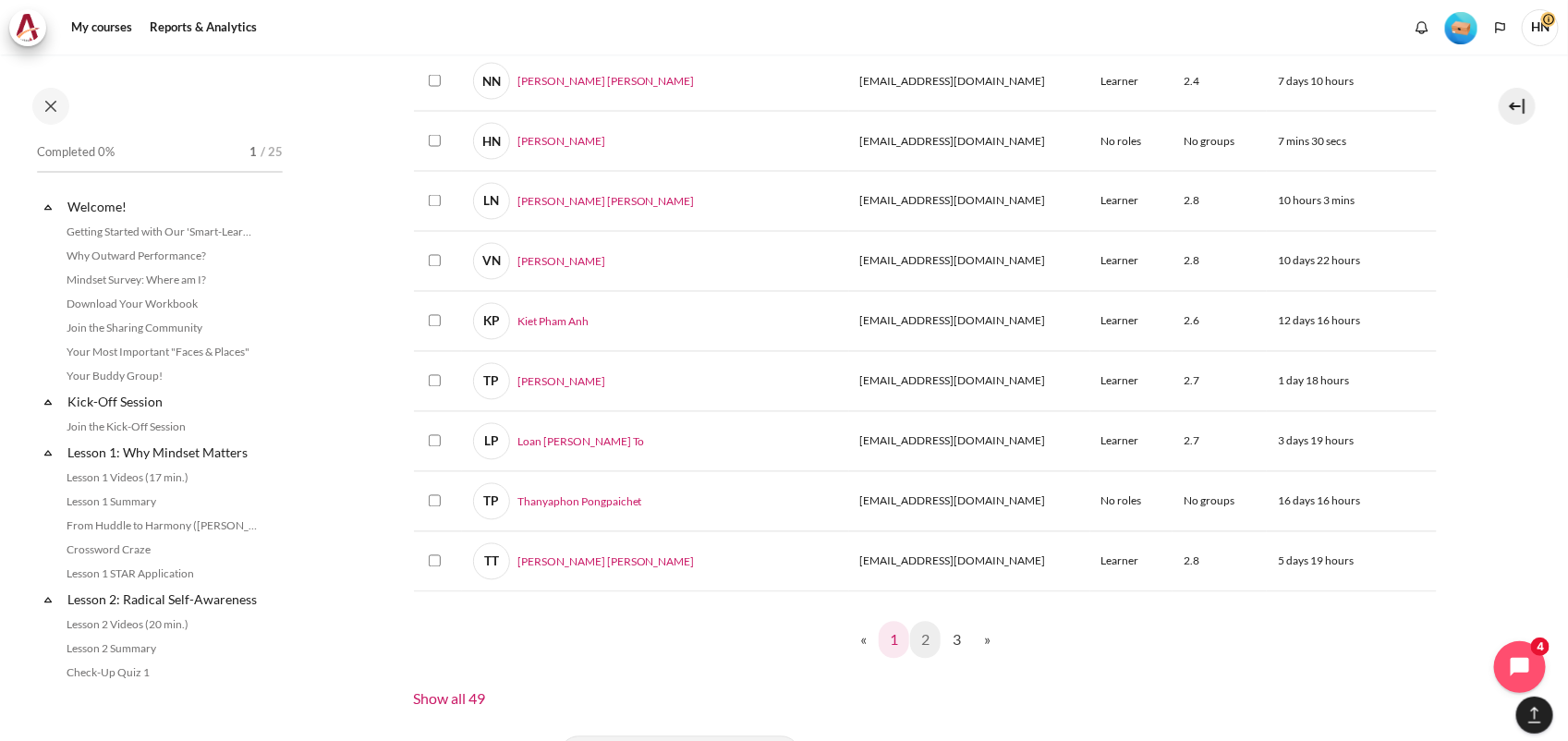
click at [894, 644] on link "1" at bounding box center [893, 640] width 30 height 37
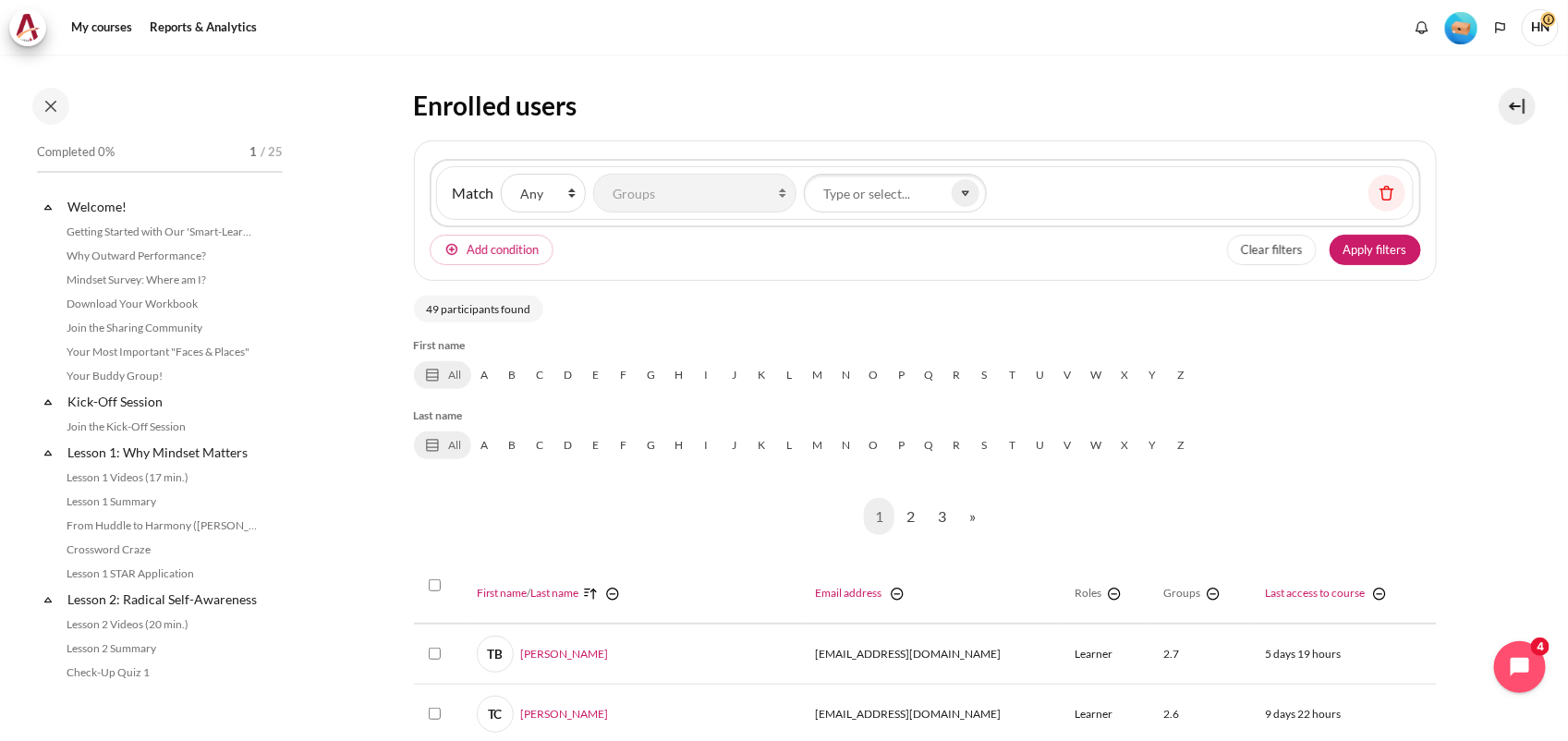
scroll to position [0, 0]
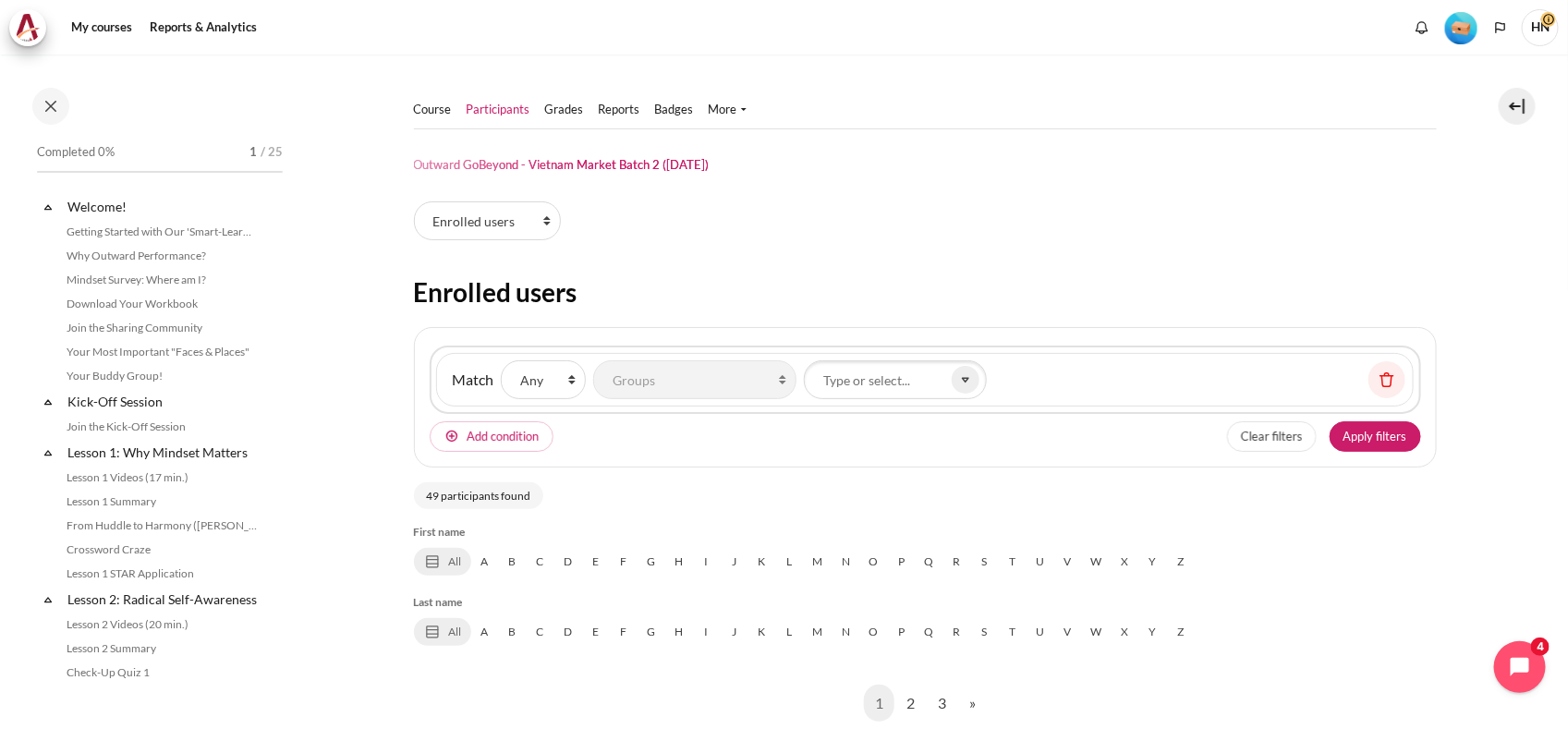
click at [1383, 231] on div "Participants tertiary navigation. Enrolled users Permissions" at bounding box center [926, 225] width 1023 height 47
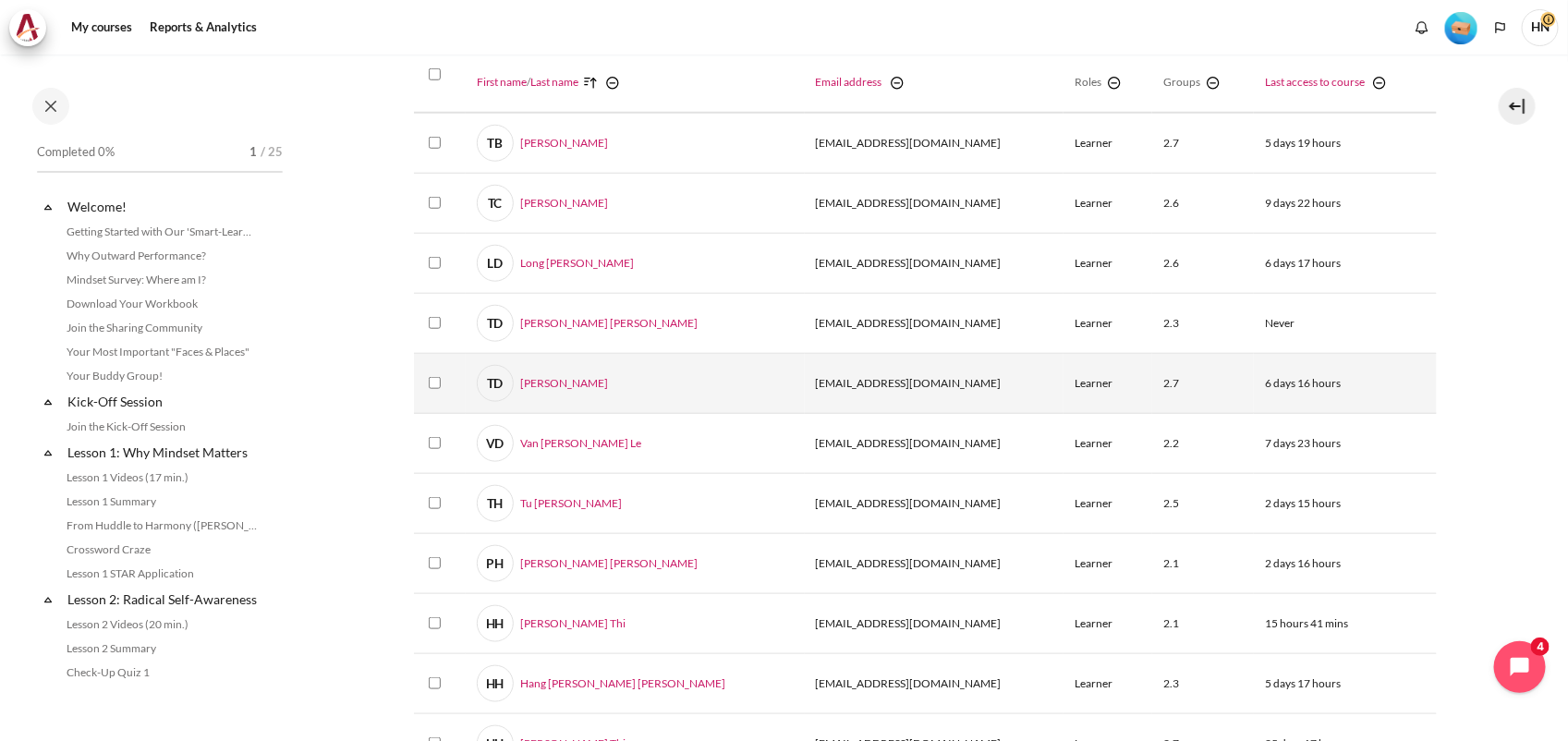
scroll to position [727, 0]
